Goal: Transaction & Acquisition: Purchase product/service

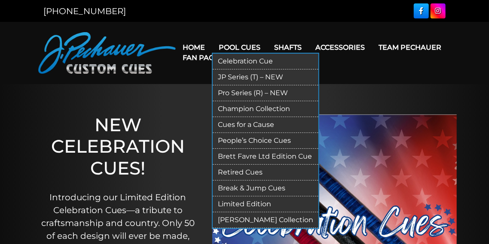
click at [244, 204] on link "Limited Edition" at bounding box center [266, 205] width 106 height 16
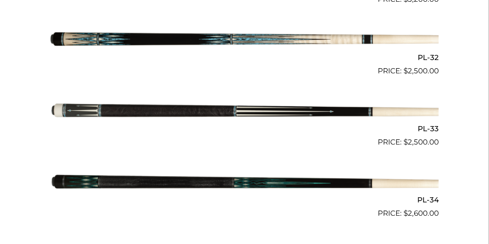
scroll to position [590, 0]
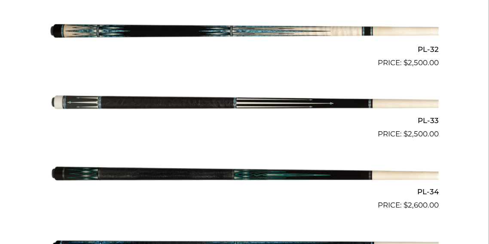
click at [222, 173] on img at bounding box center [244, 175] width 388 height 64
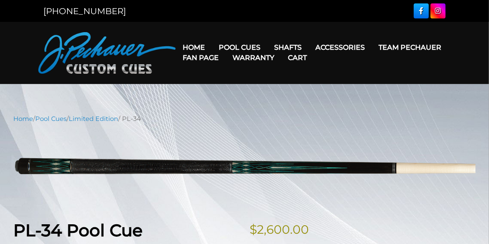
click at [283, 48] on link "Cart" at bounding box center [297, 58] width 33 height 22
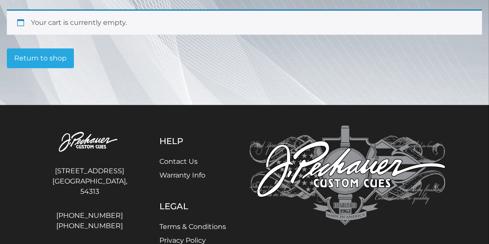
scroll to position [157, 0]
